Goal: Find specific page/section: Find specific page/section

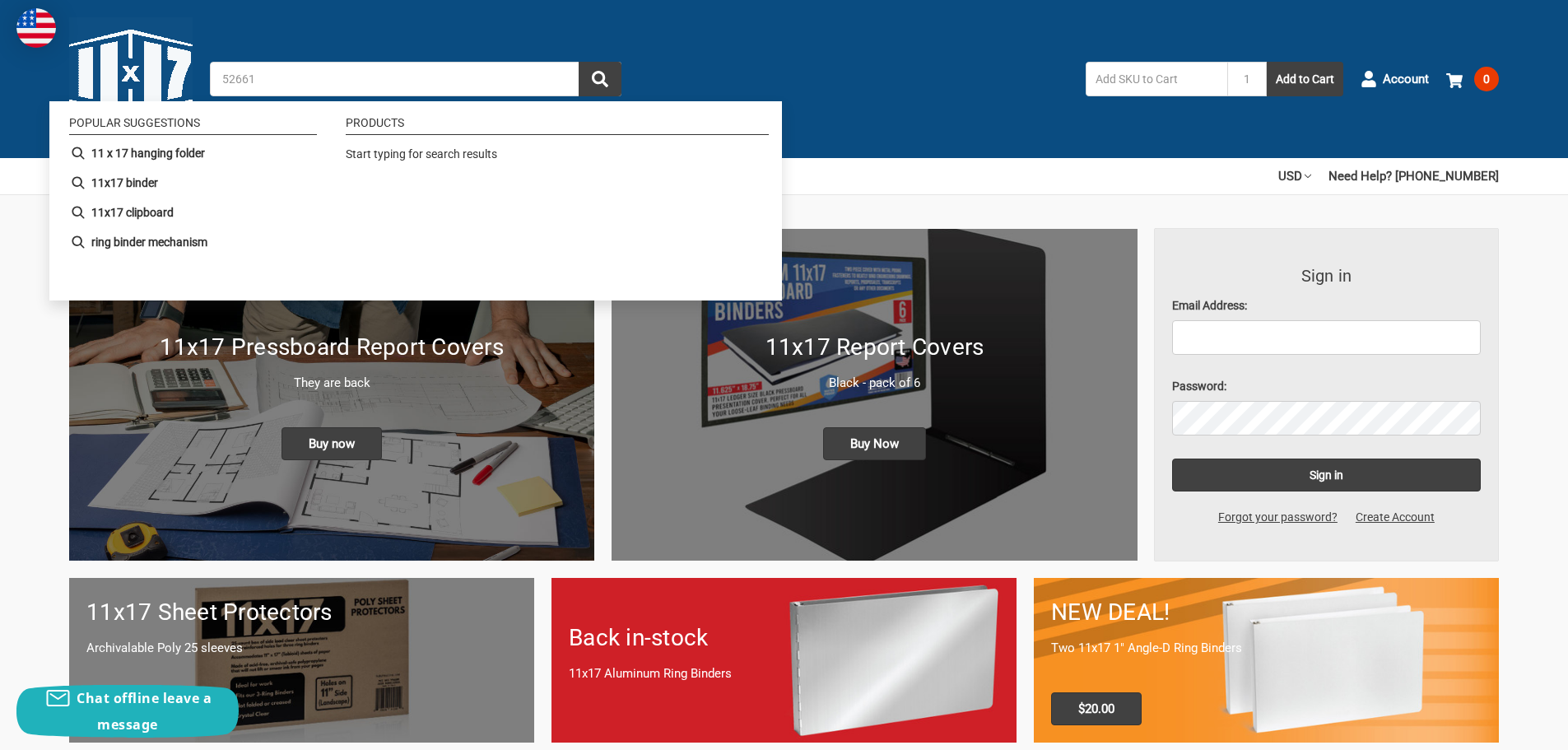
type input "526610"
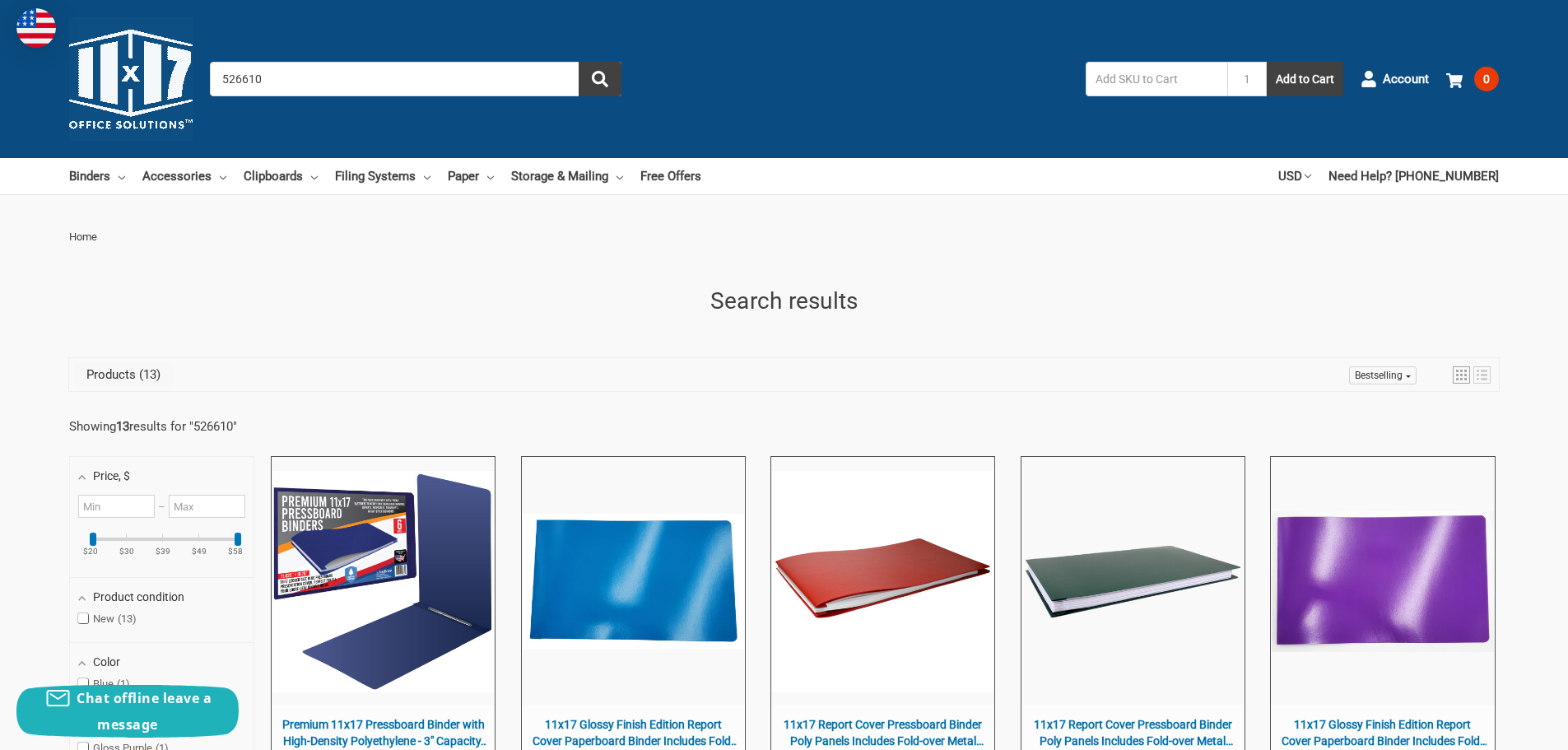
click at [353, 68] on input "526610" at bounding box center [416, 79] width 412 height 35
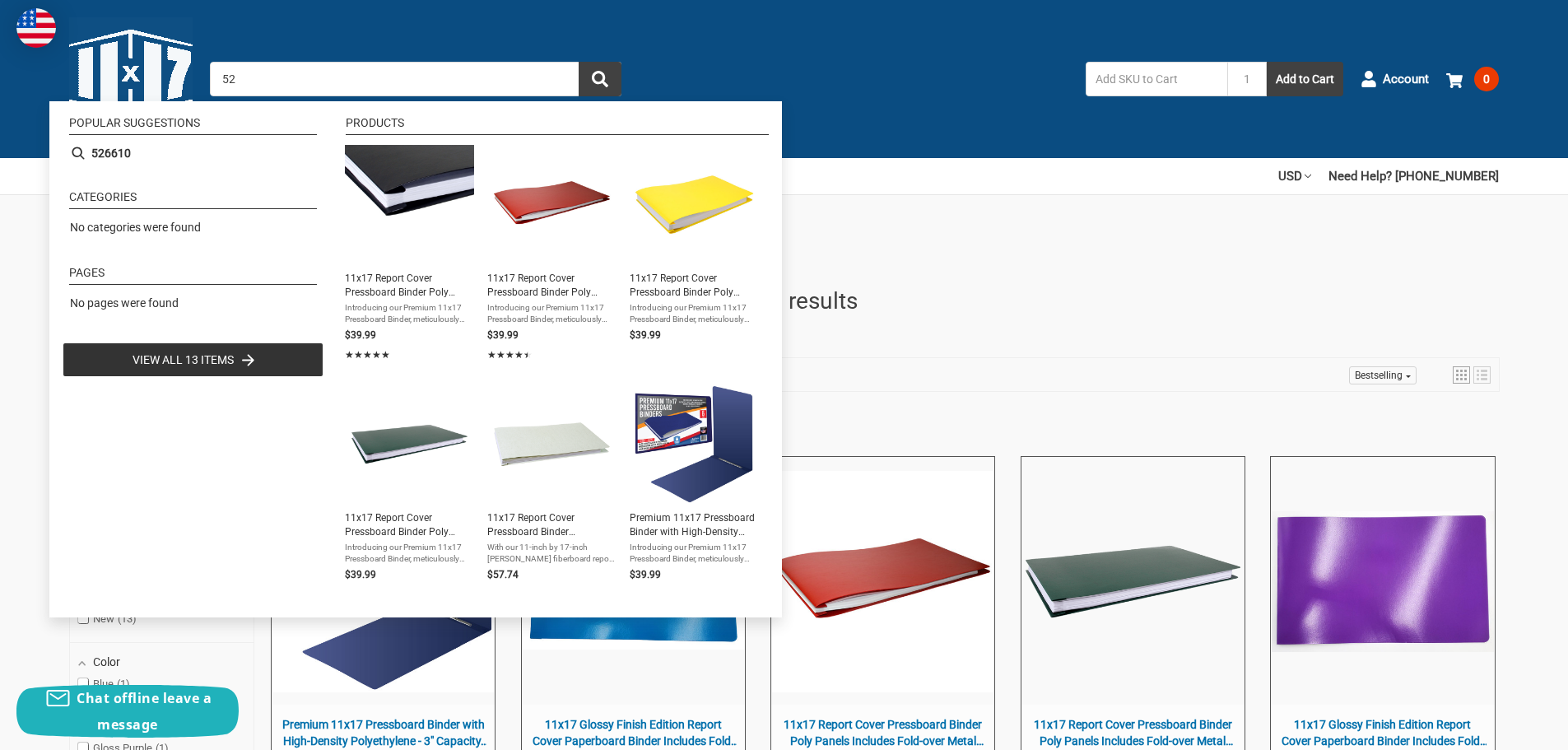
type input "5"
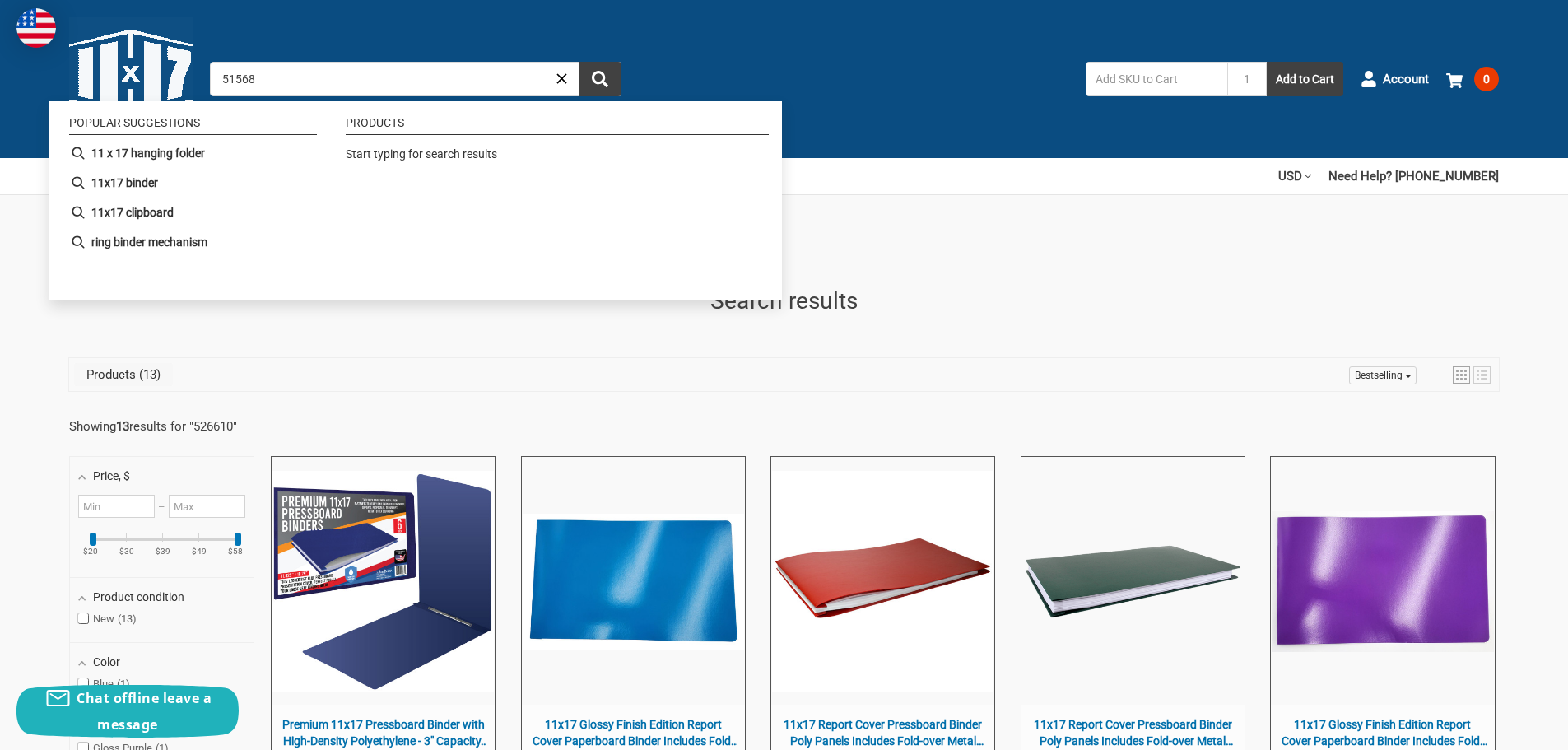
type input "515680"
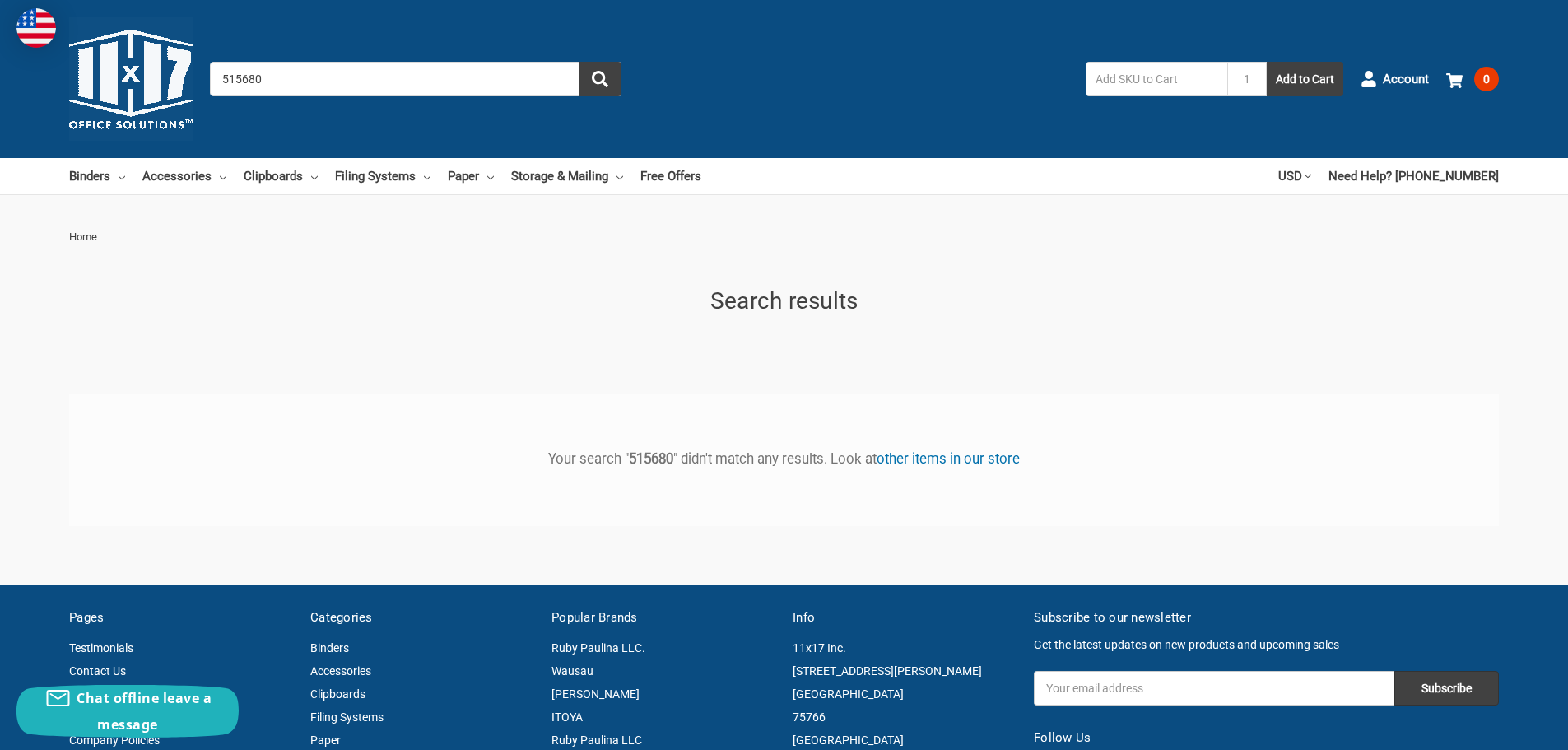
click at [435, 72] on input "515680" at bounding box center [416, 79] width 412 height 35
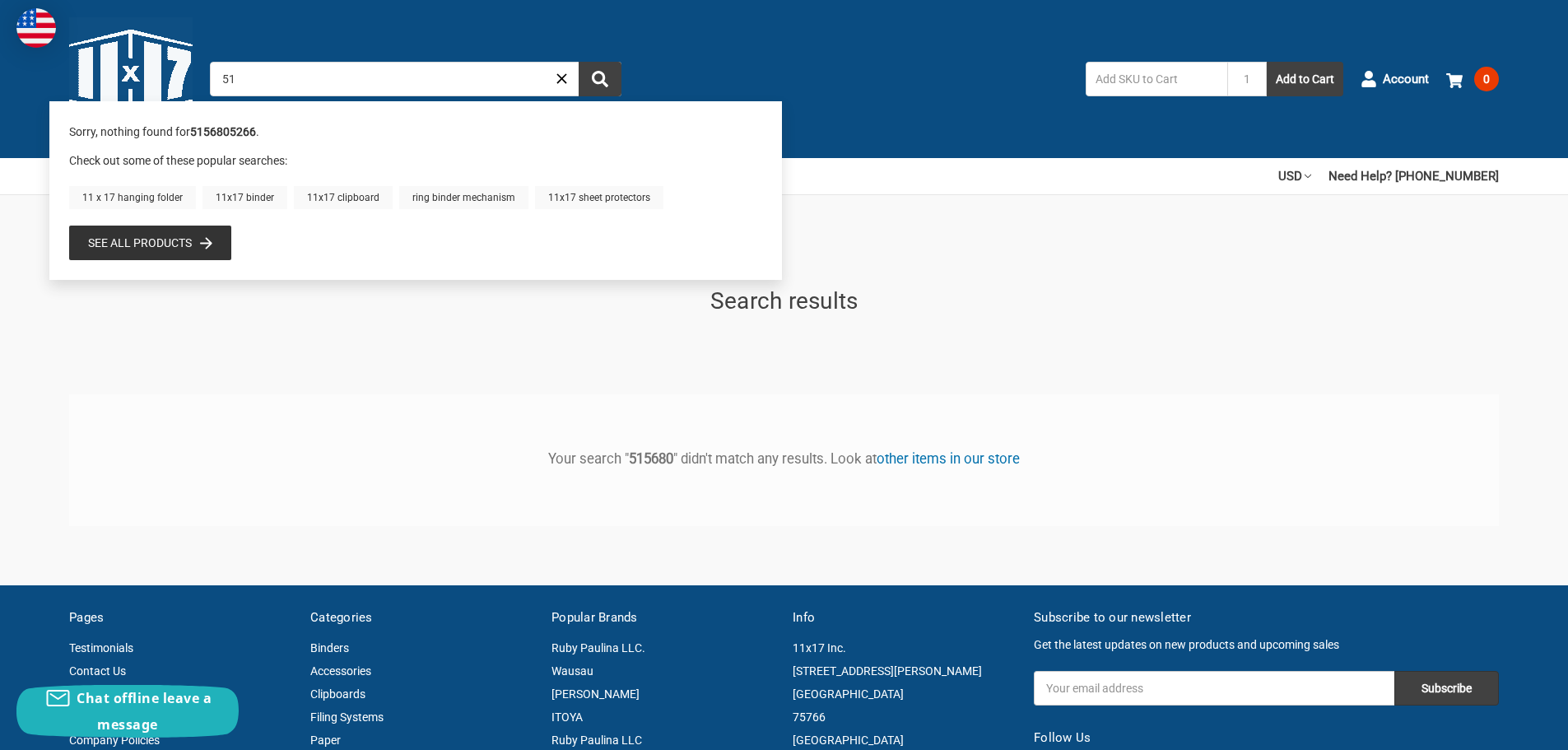
type input "5"
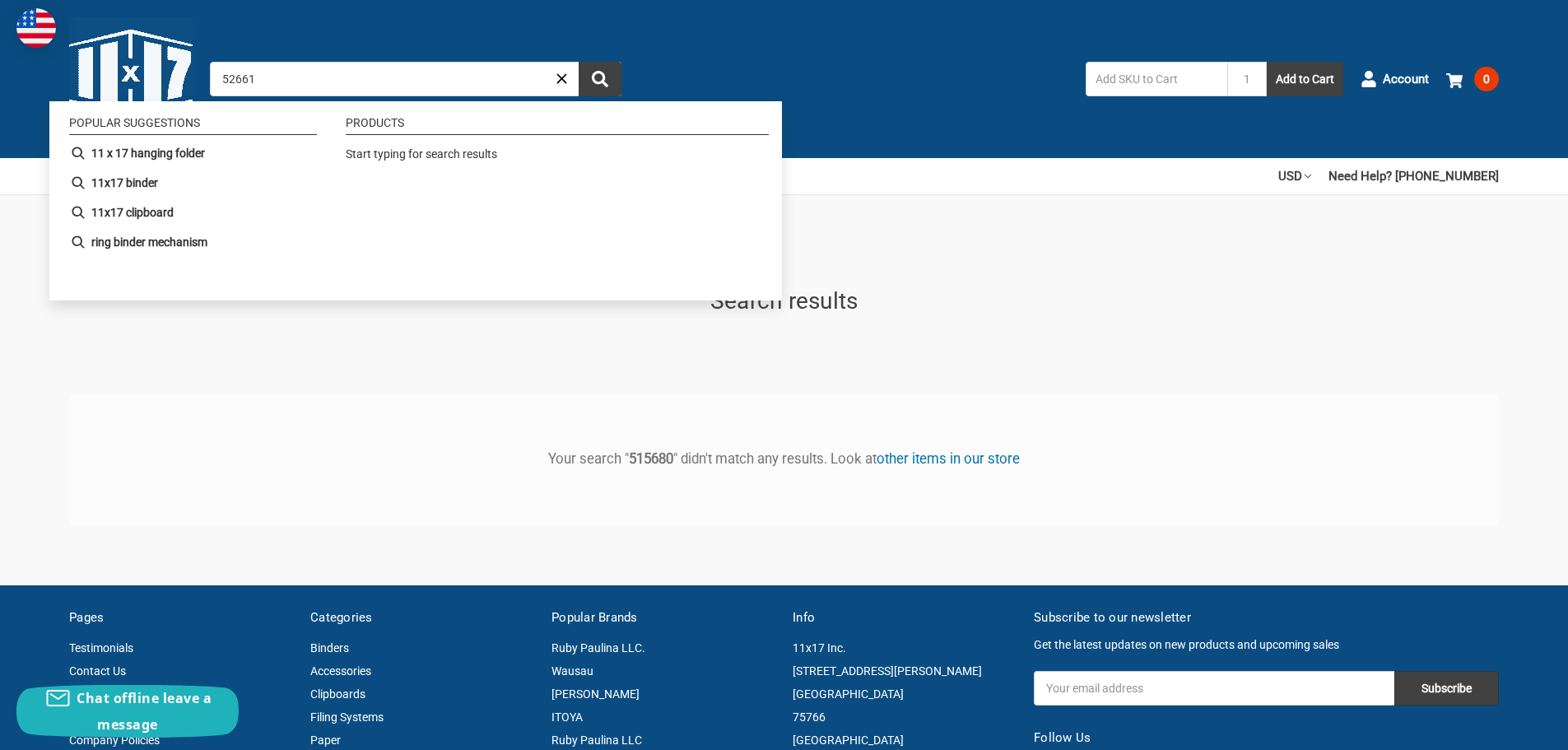
type input "526610"
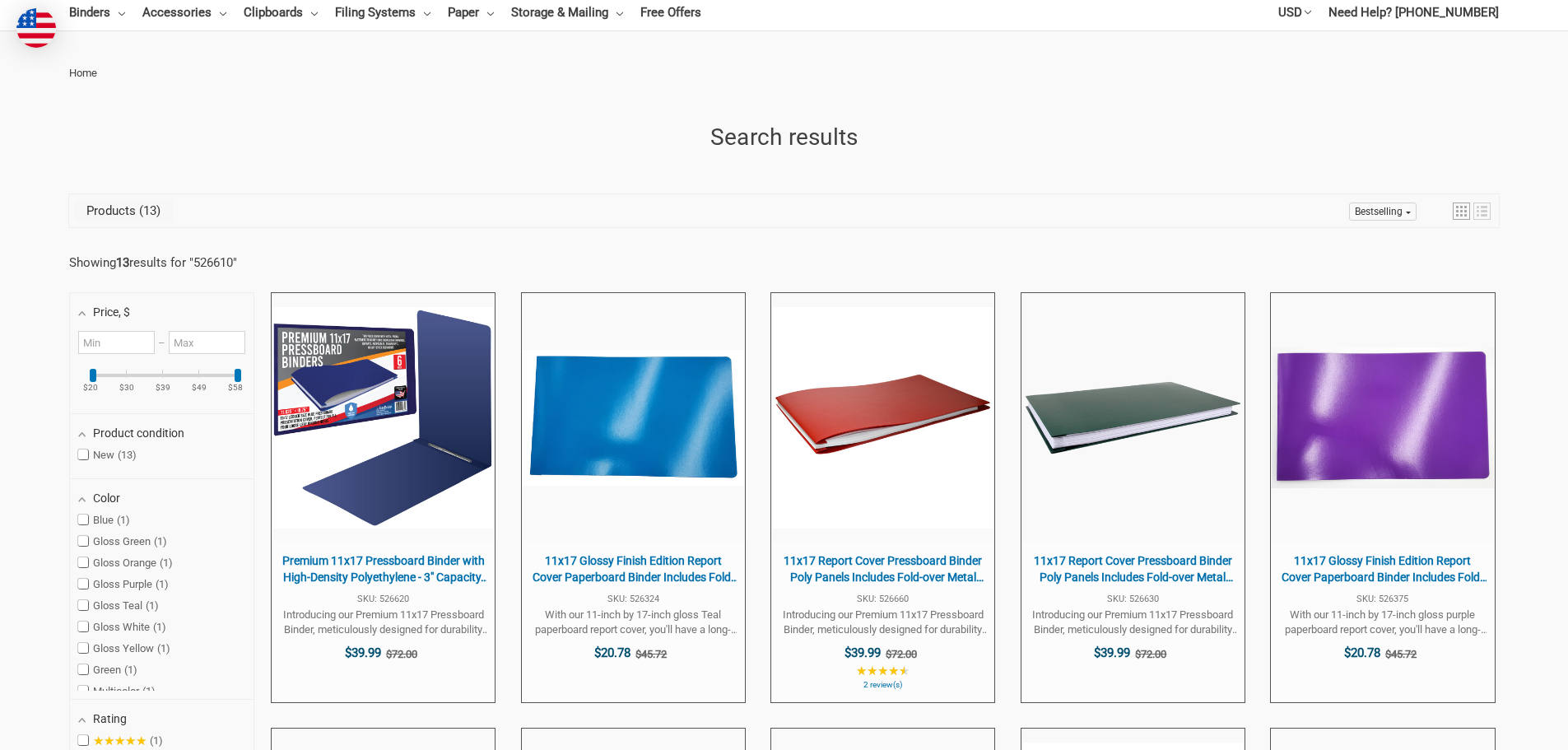
scroll to position [164, 0]
